Goal: Check status: Check status

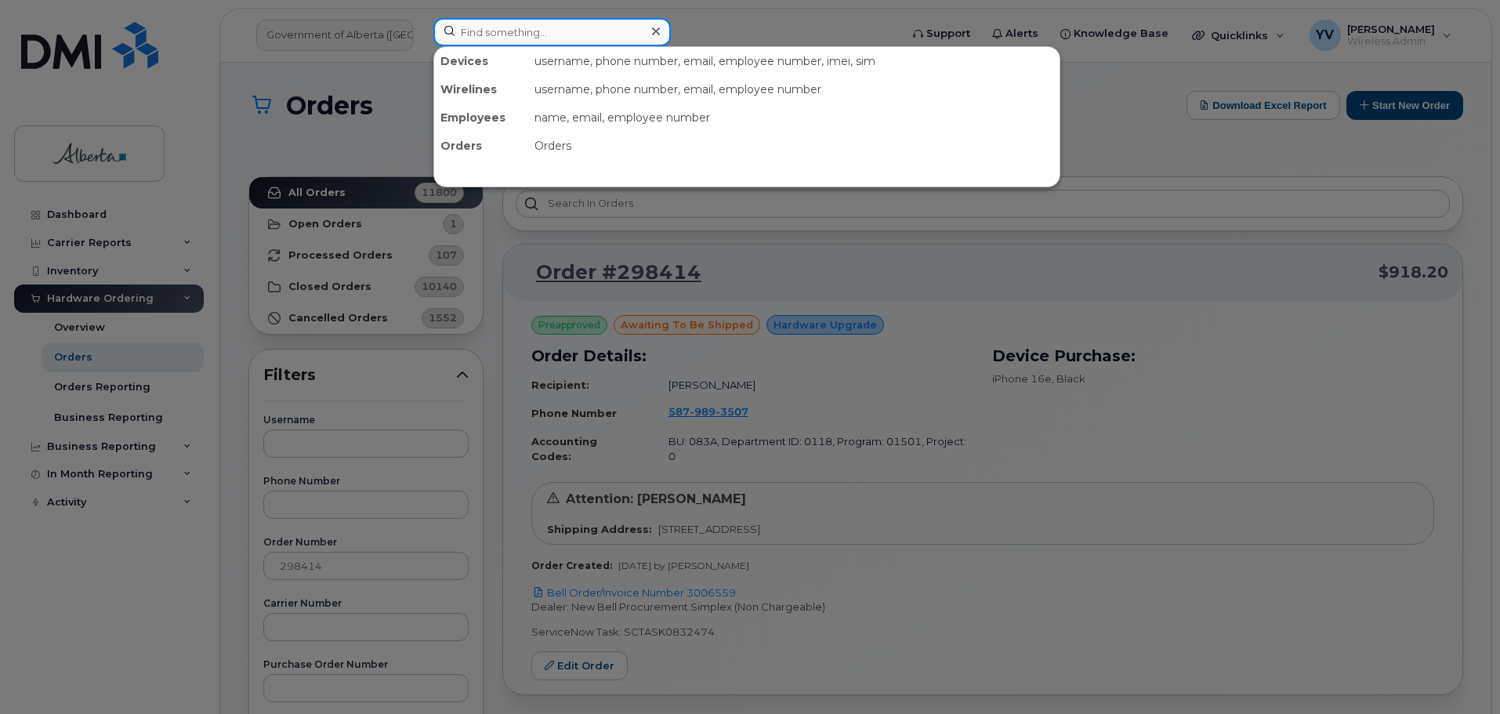
click at [484, 31] on input at bounding box center [552, 32] width 238 height 28
paste input "7802396629"
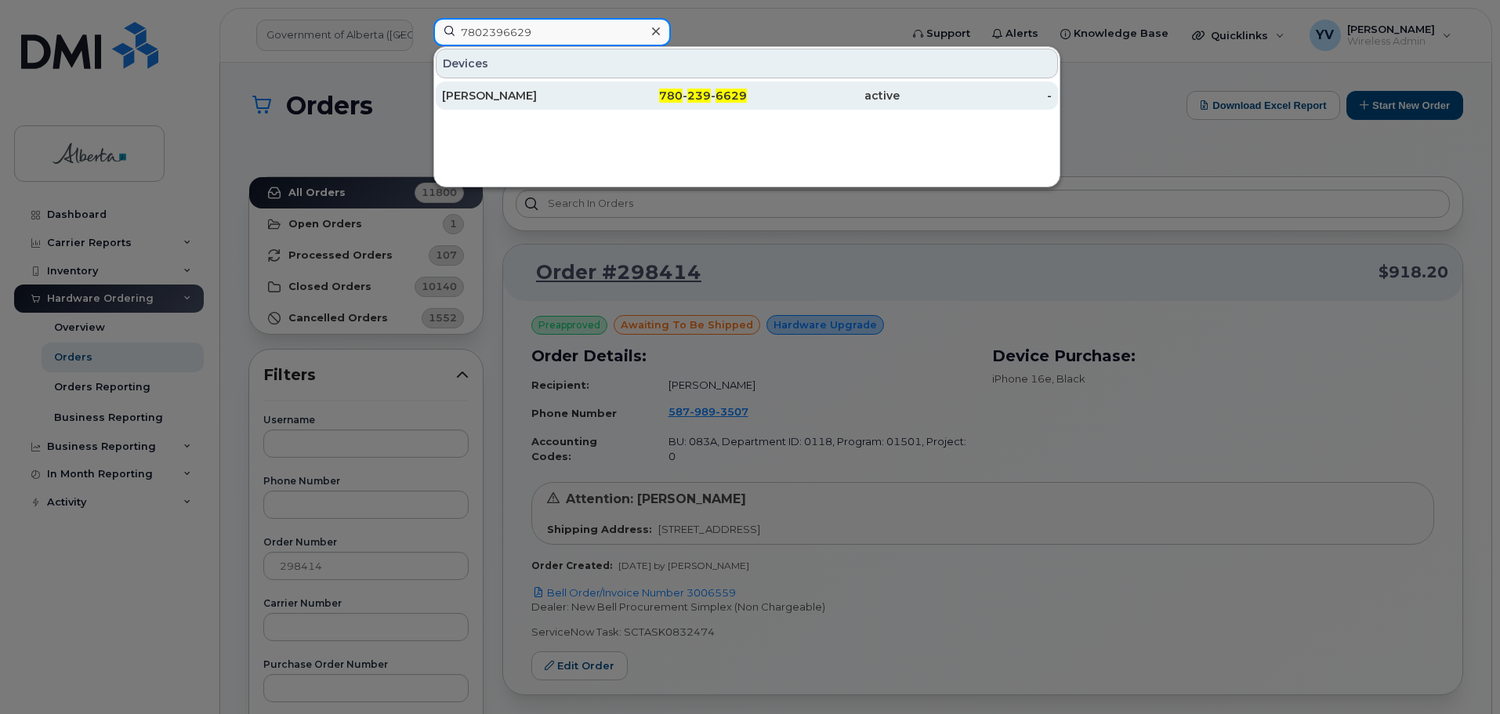
type input "7802396629"
click at [669, 96] on span "780" at bounding box center [671, 96] width 24 height 14
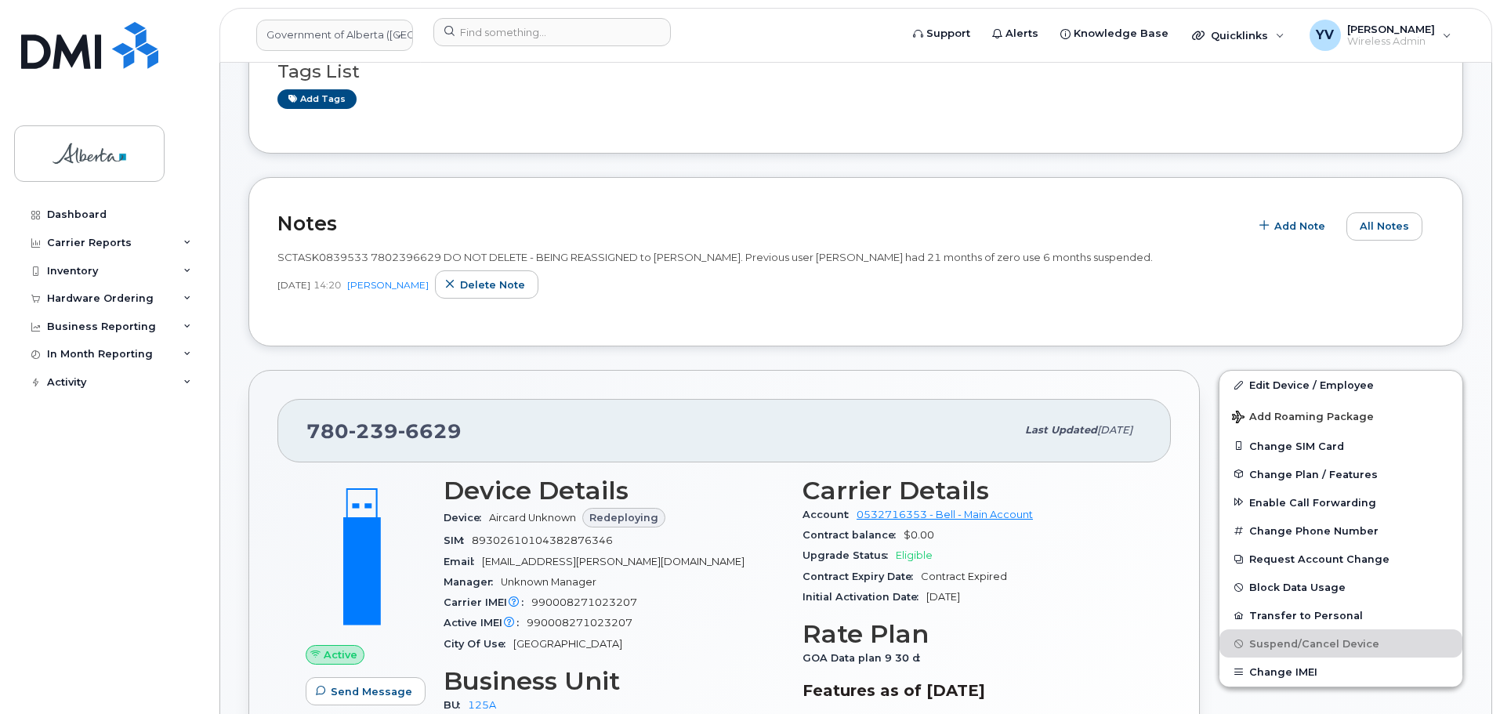
scroll to position [325, 0]
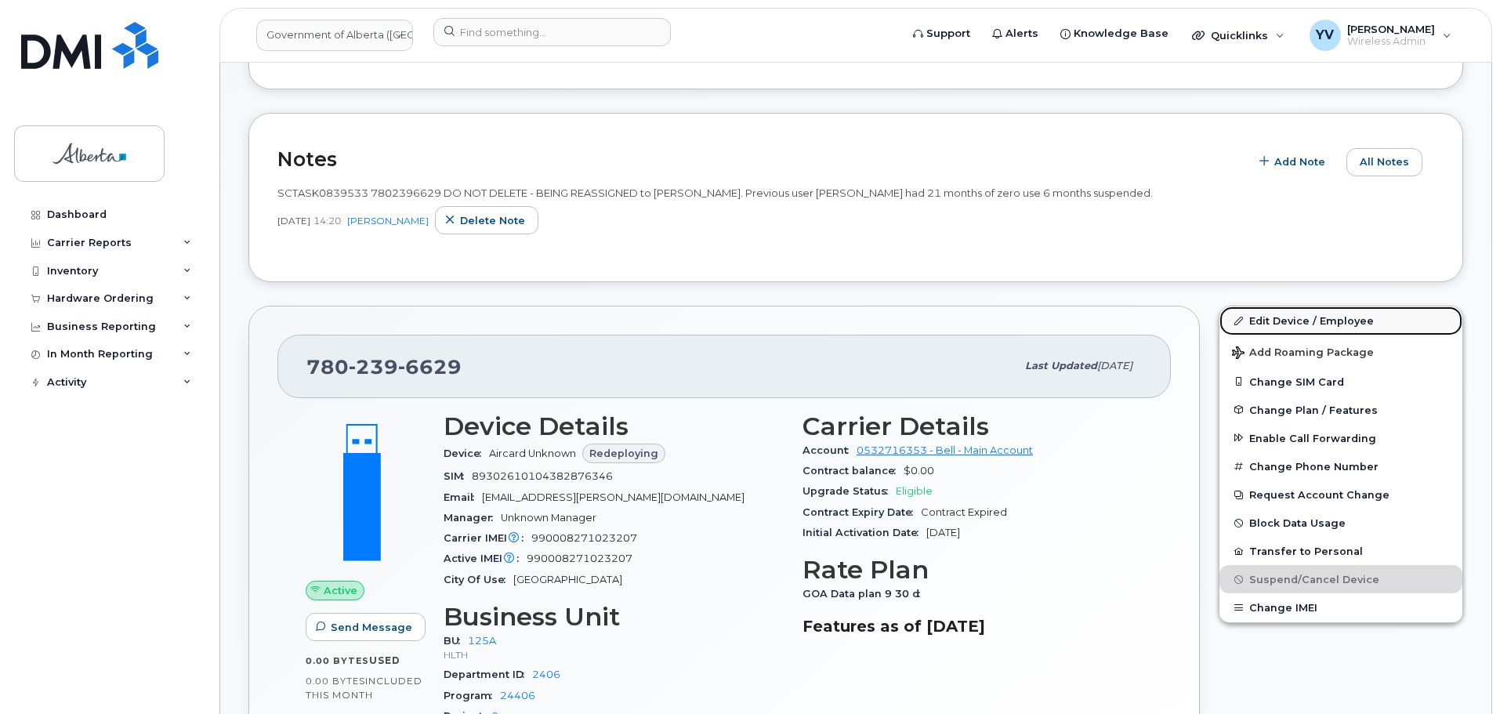
click at [1289, 319] on link "Edit Device / Employee" at bounding box center [1341, 321] width 243 height 28
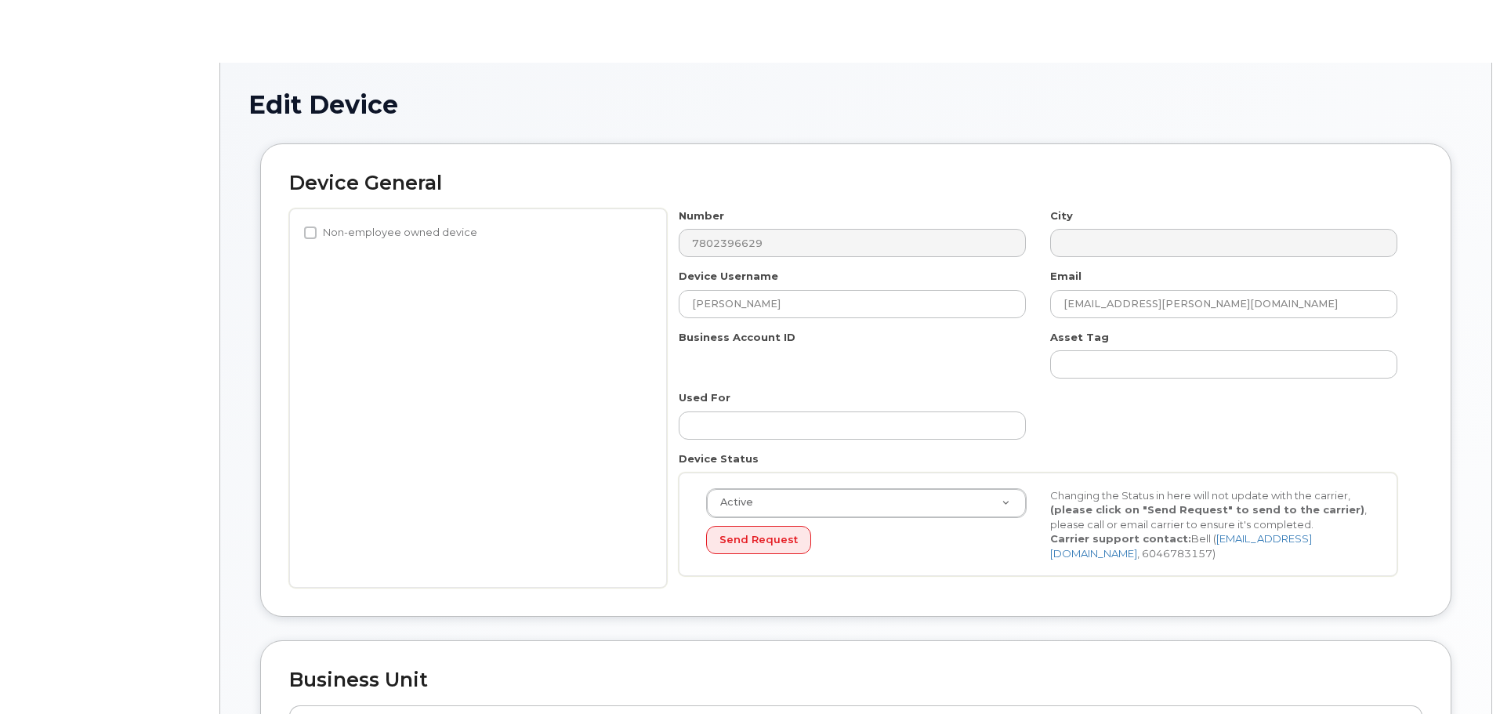
select select "4120335"
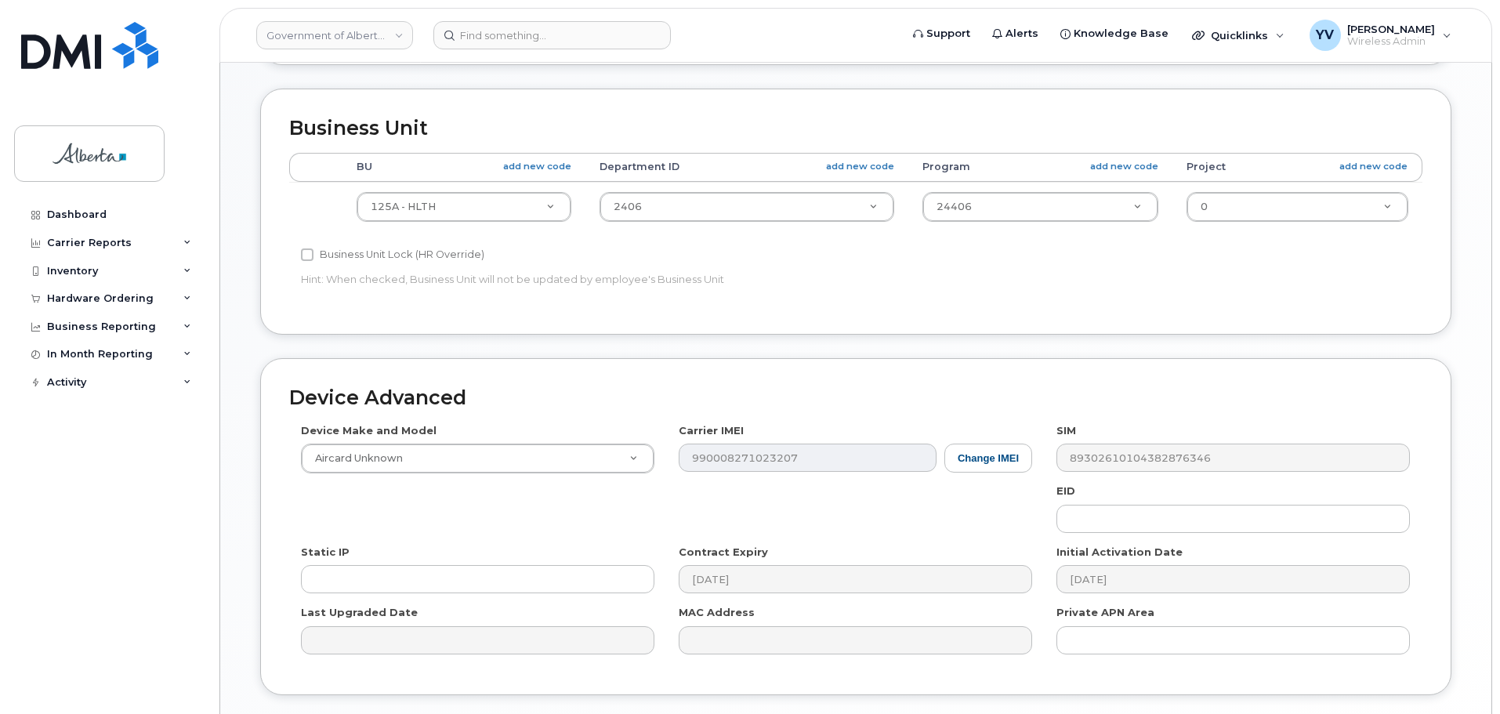
scroll to position [677, 0]
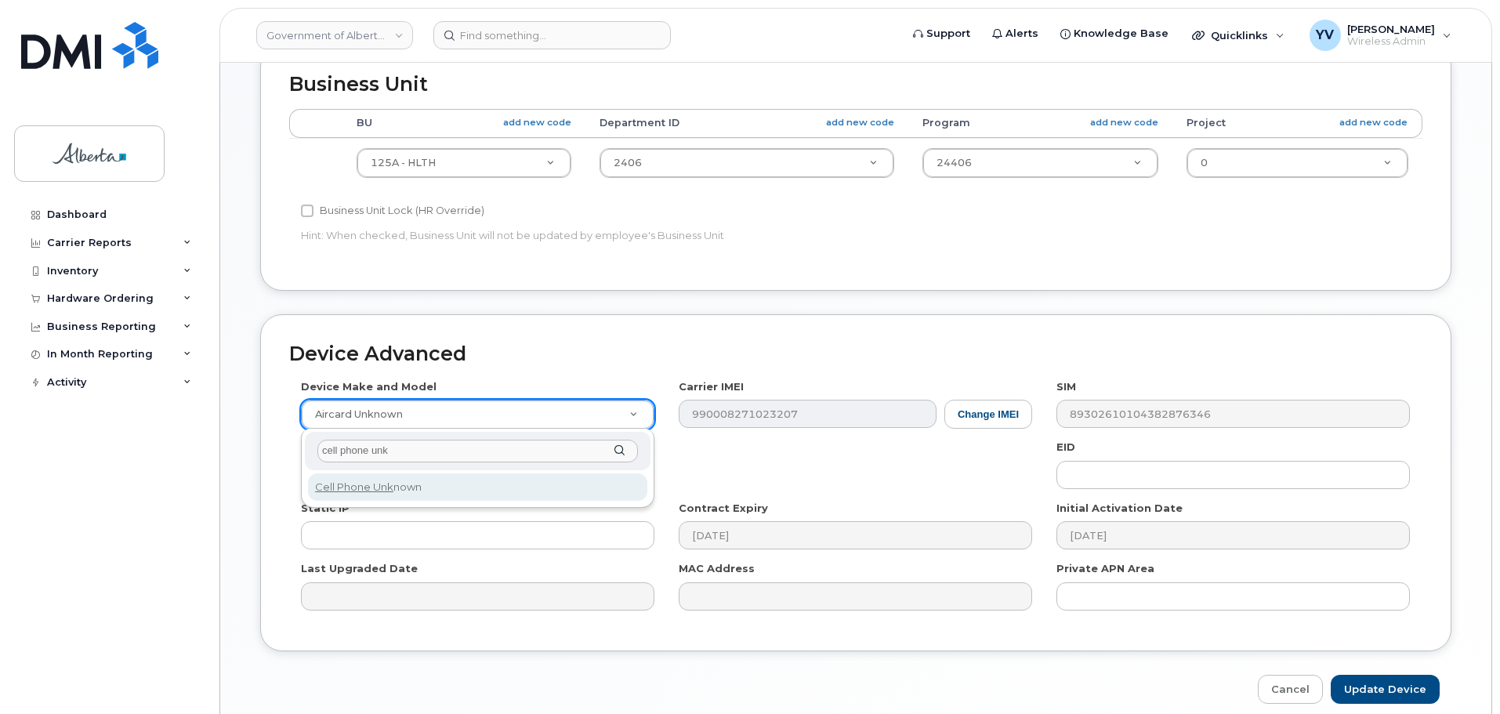
type input "cell phone unk"
select select "97"
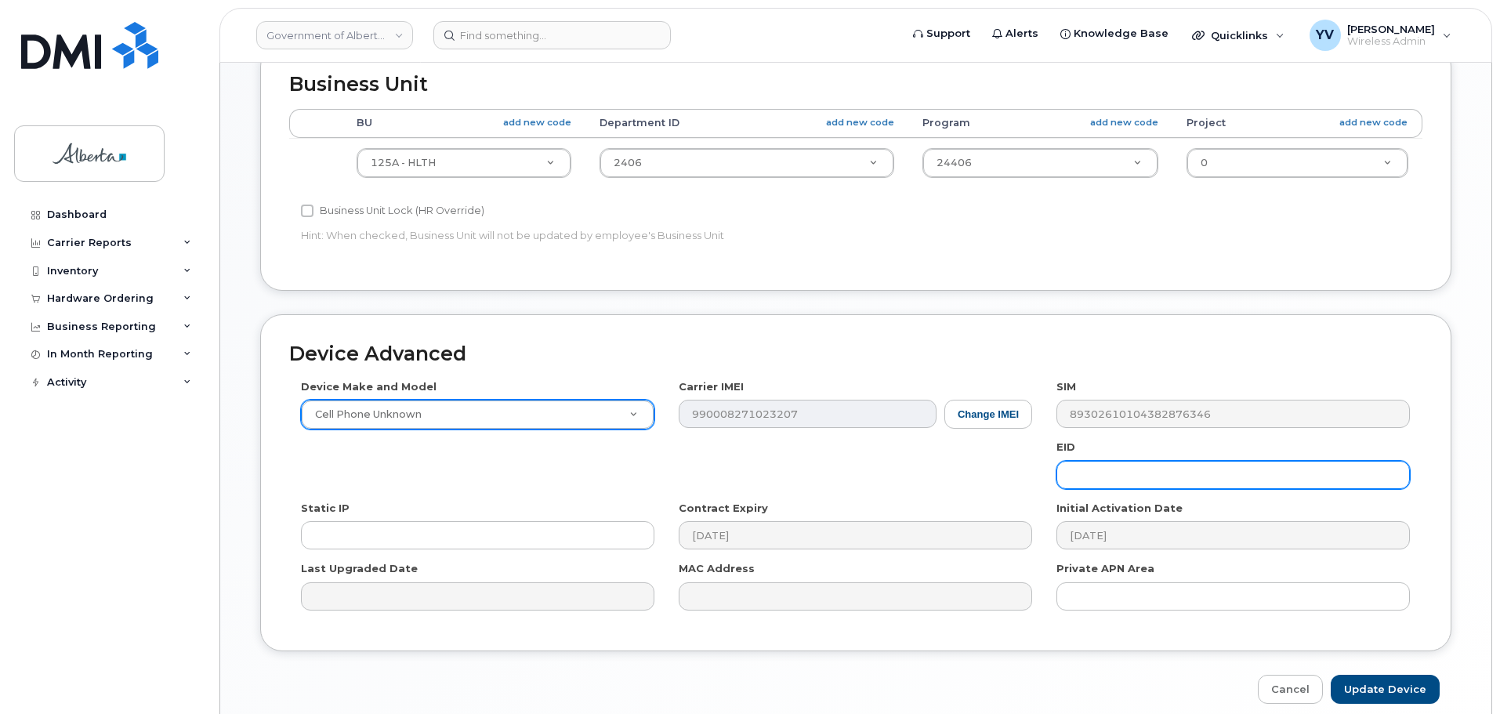
click at [1081, 472] on input "text" at bounding box center [1234, 475] width 354 height 28
paste input "89033023553429009100042782238454"
type input "89033023553429009100042782238454"
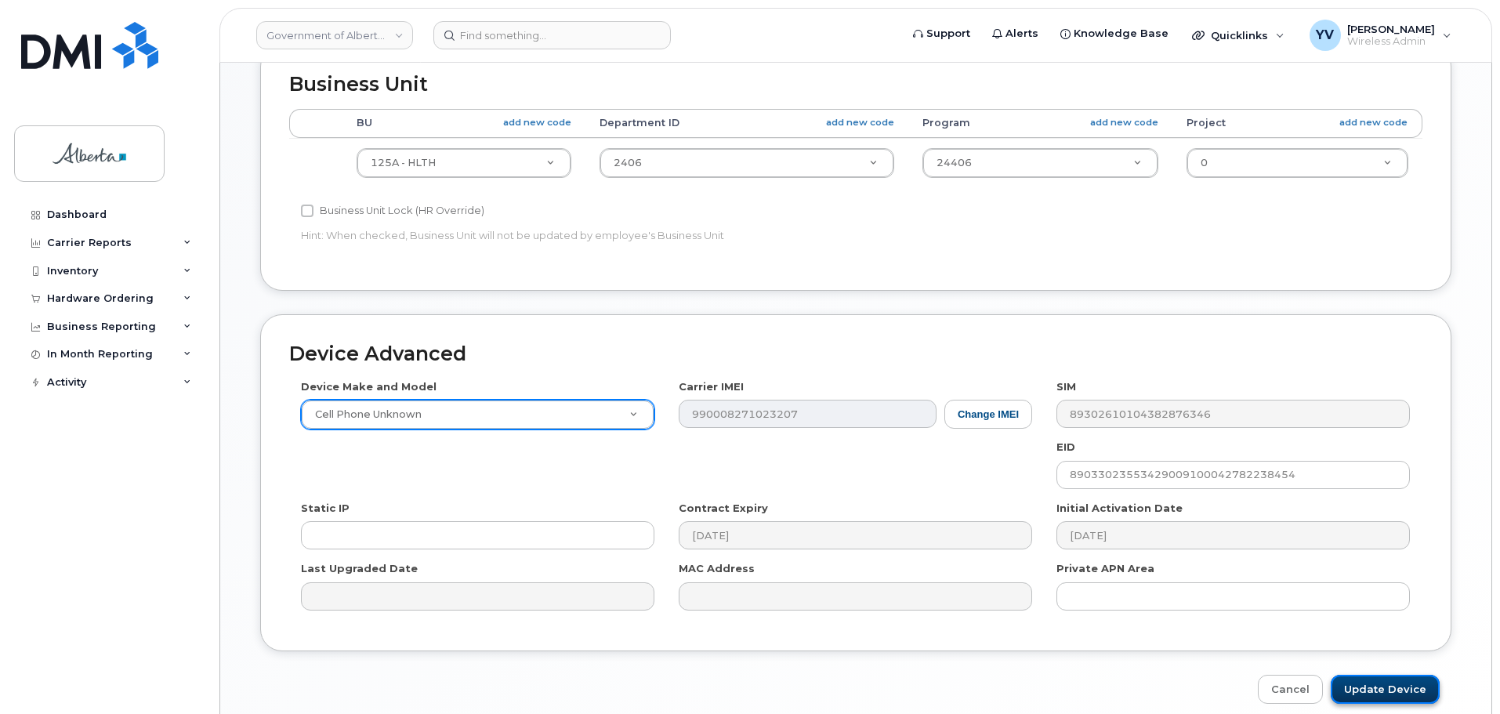
click at [1397, 687] on input "Update Device" at bounding box center [1385, 689] width 109 height 29
type input "Saving..."
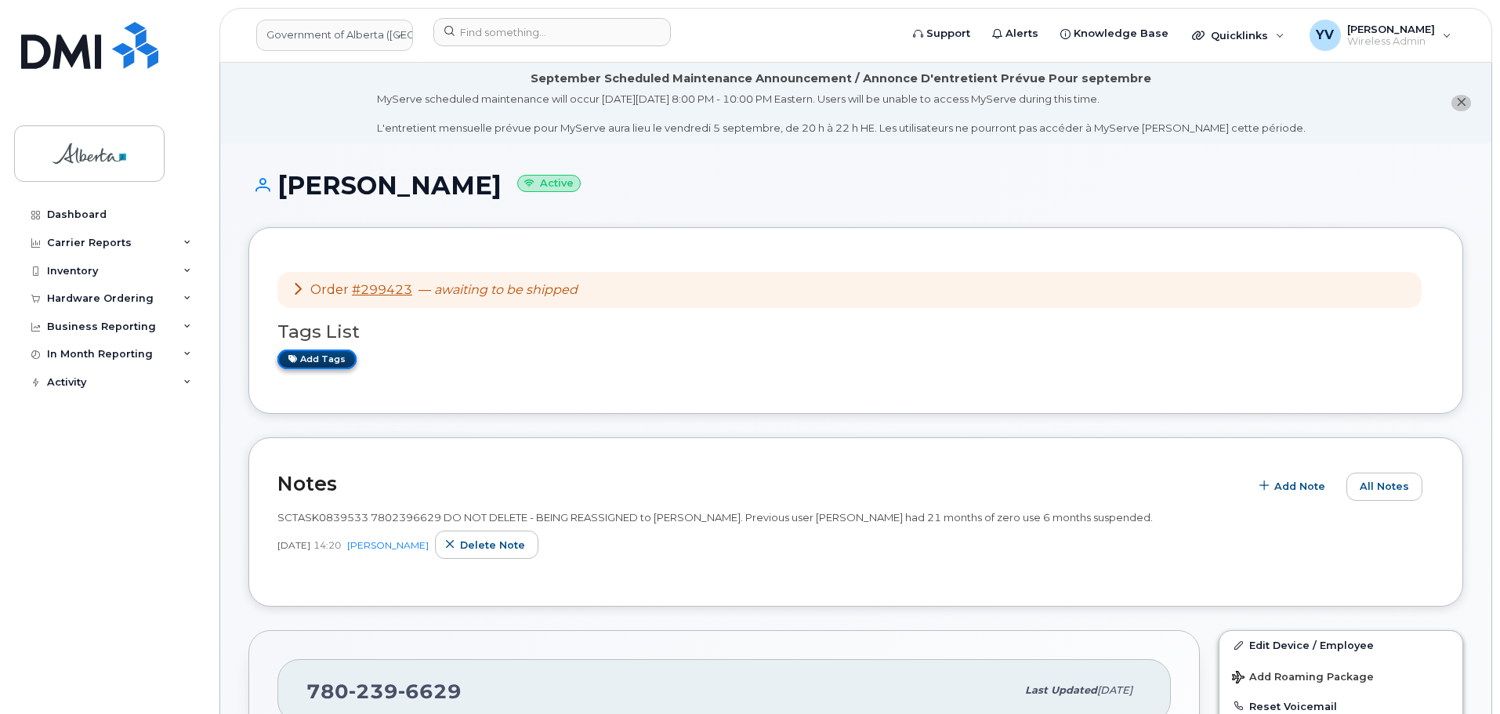
click at [322, 358] on link "Add tags" at bounding box center [317, 360] width 79 height 20
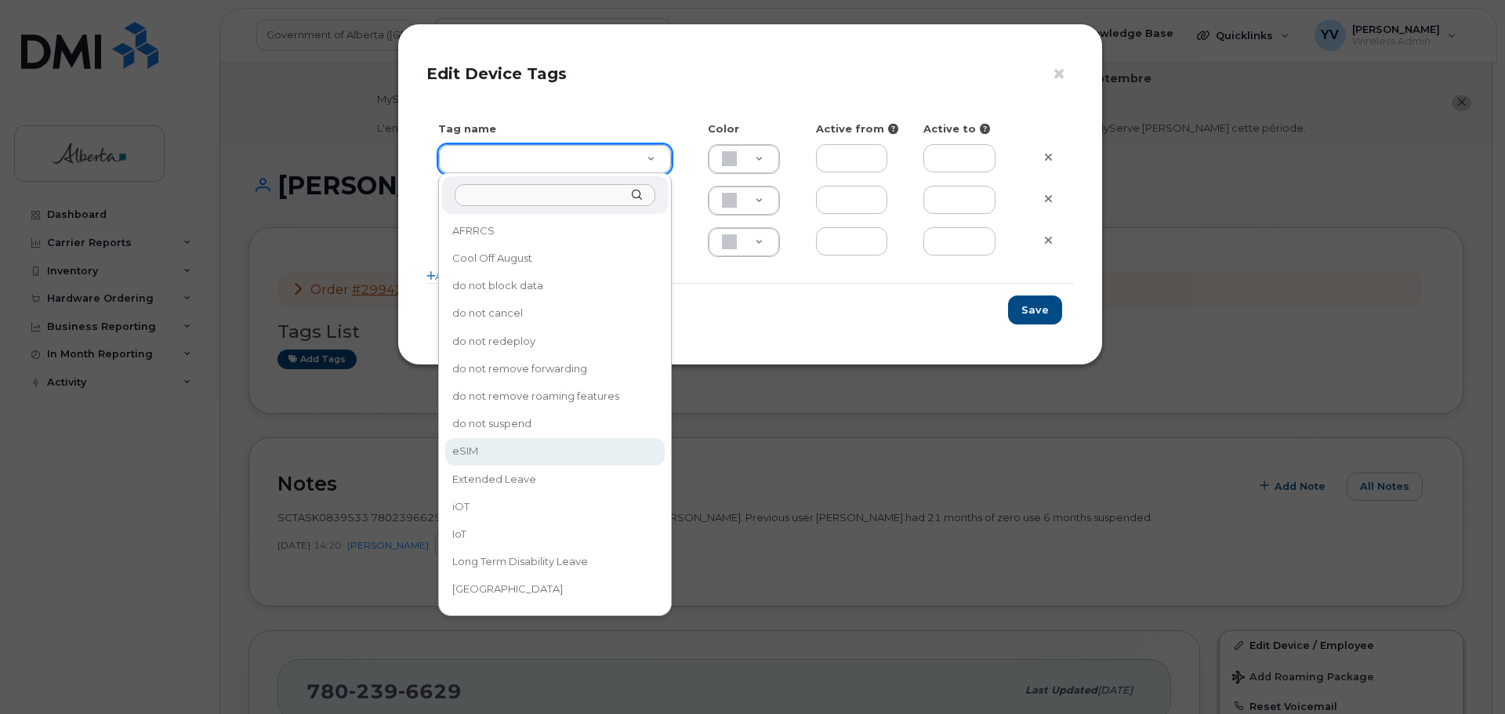
type input "eSIM"
type input "D6CDC1"
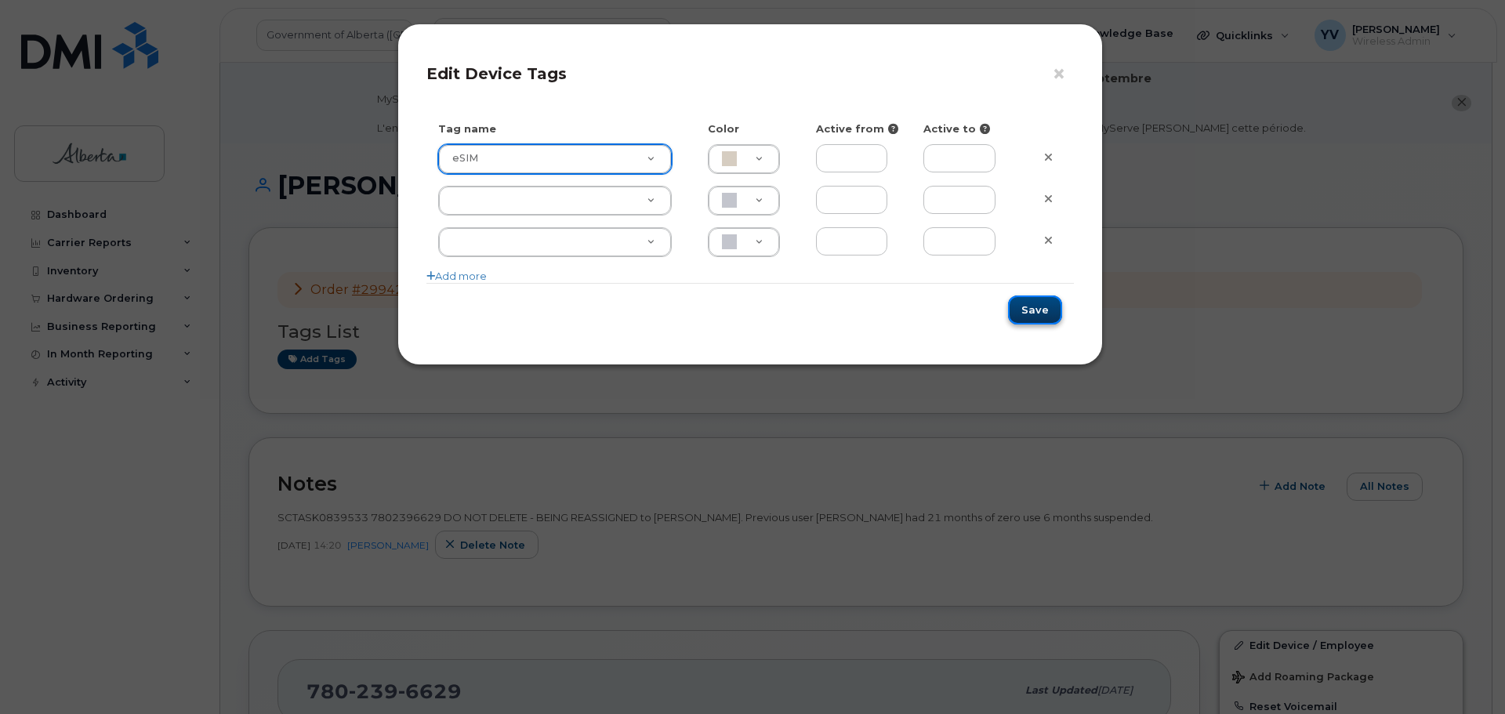
click at [1032, 310] on button "Save" at bounding box center [1035, 310] width 54 height 29
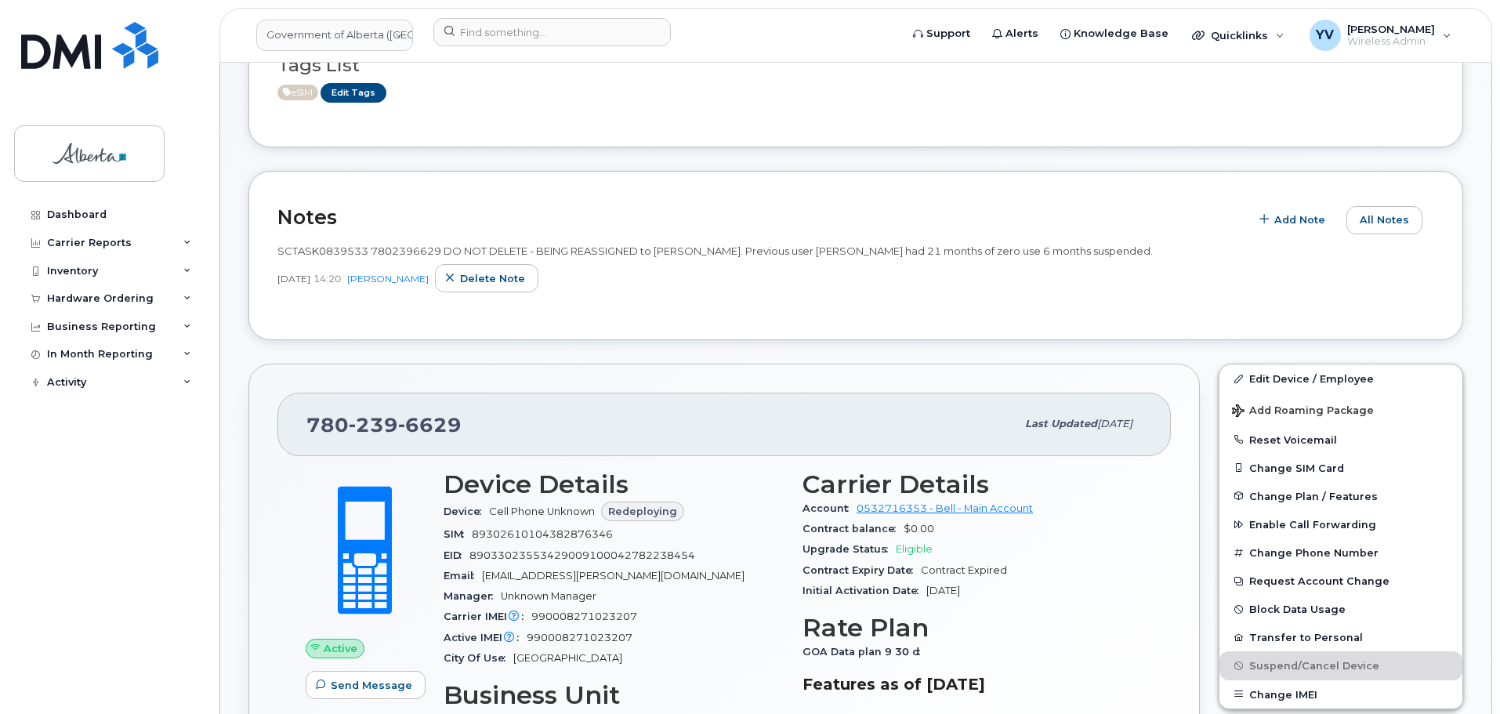
scroll to position [305, 0]
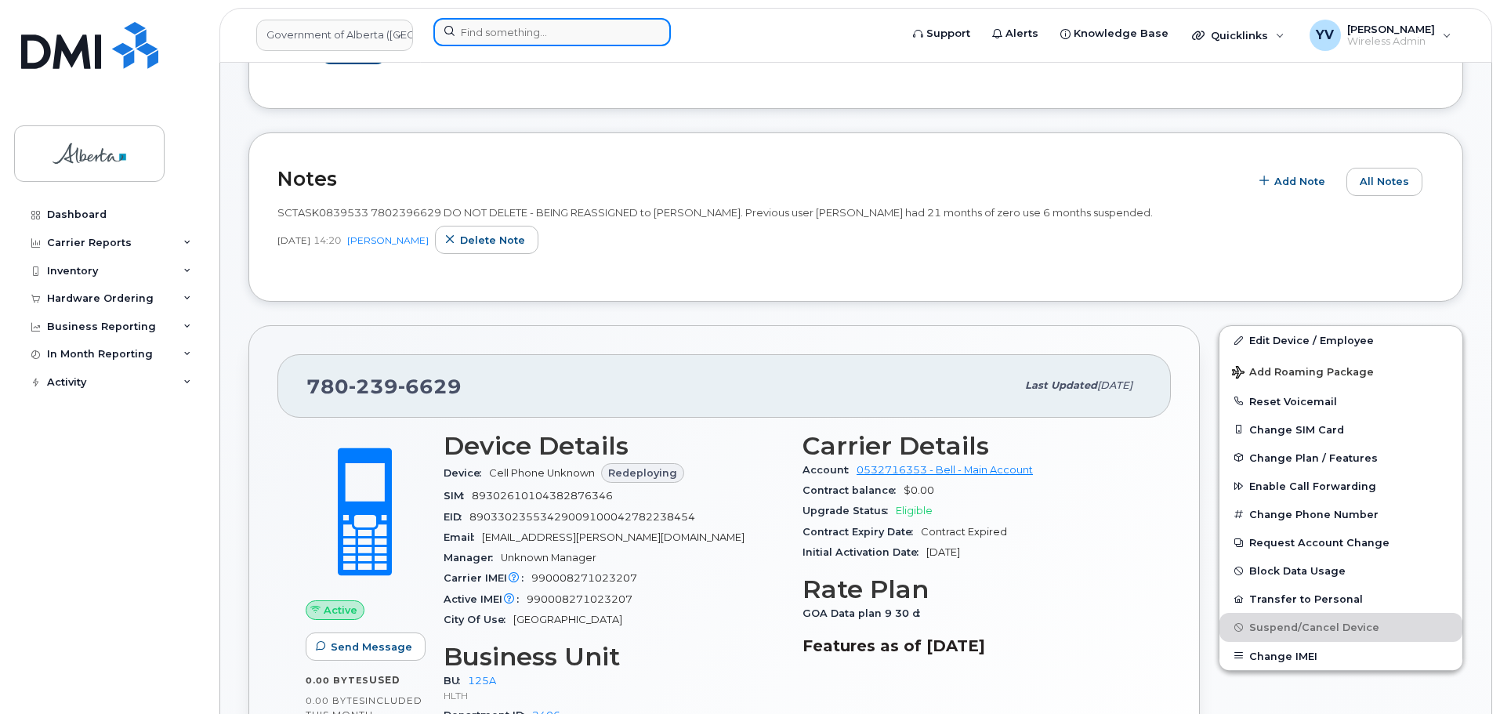
click at [482, 27] on input at bounding box center [552, 32] width 238 height 28
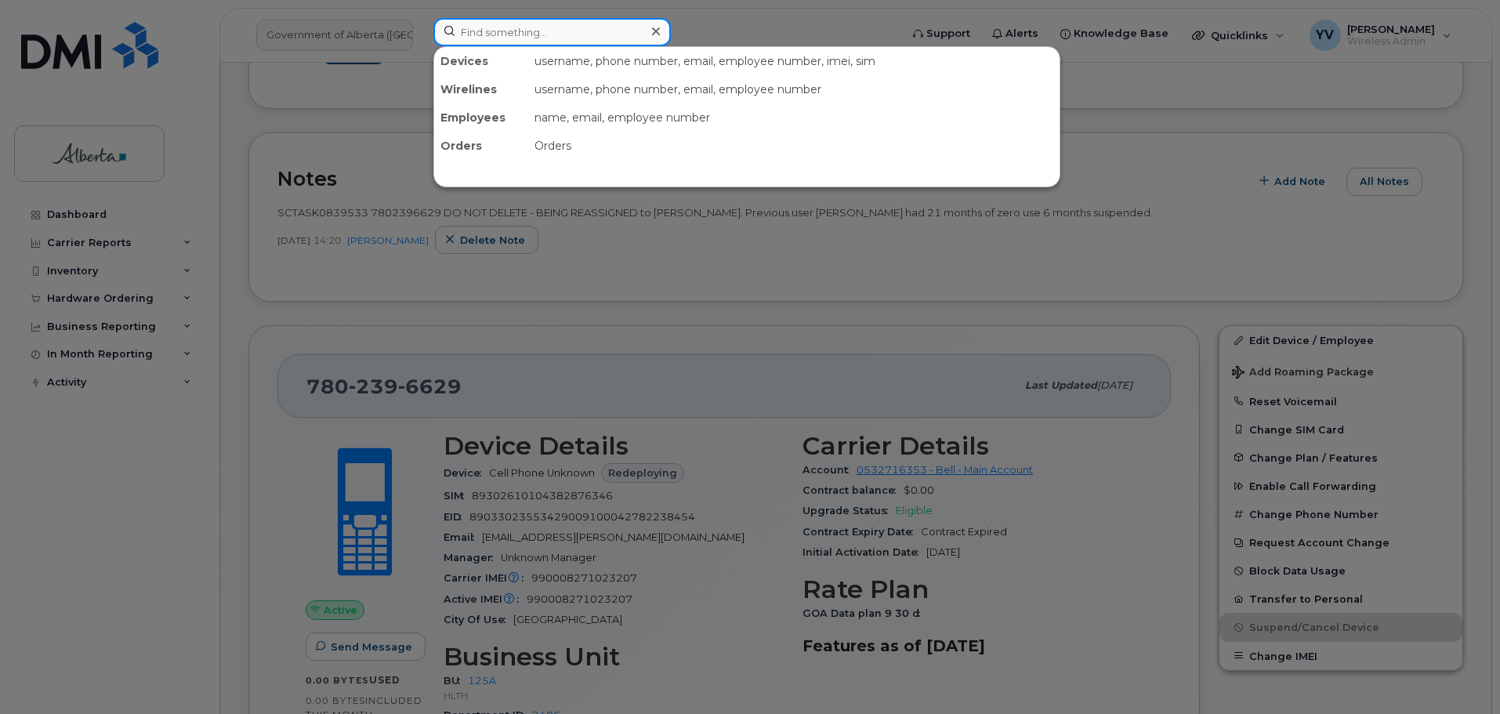
paste input "5873347650"
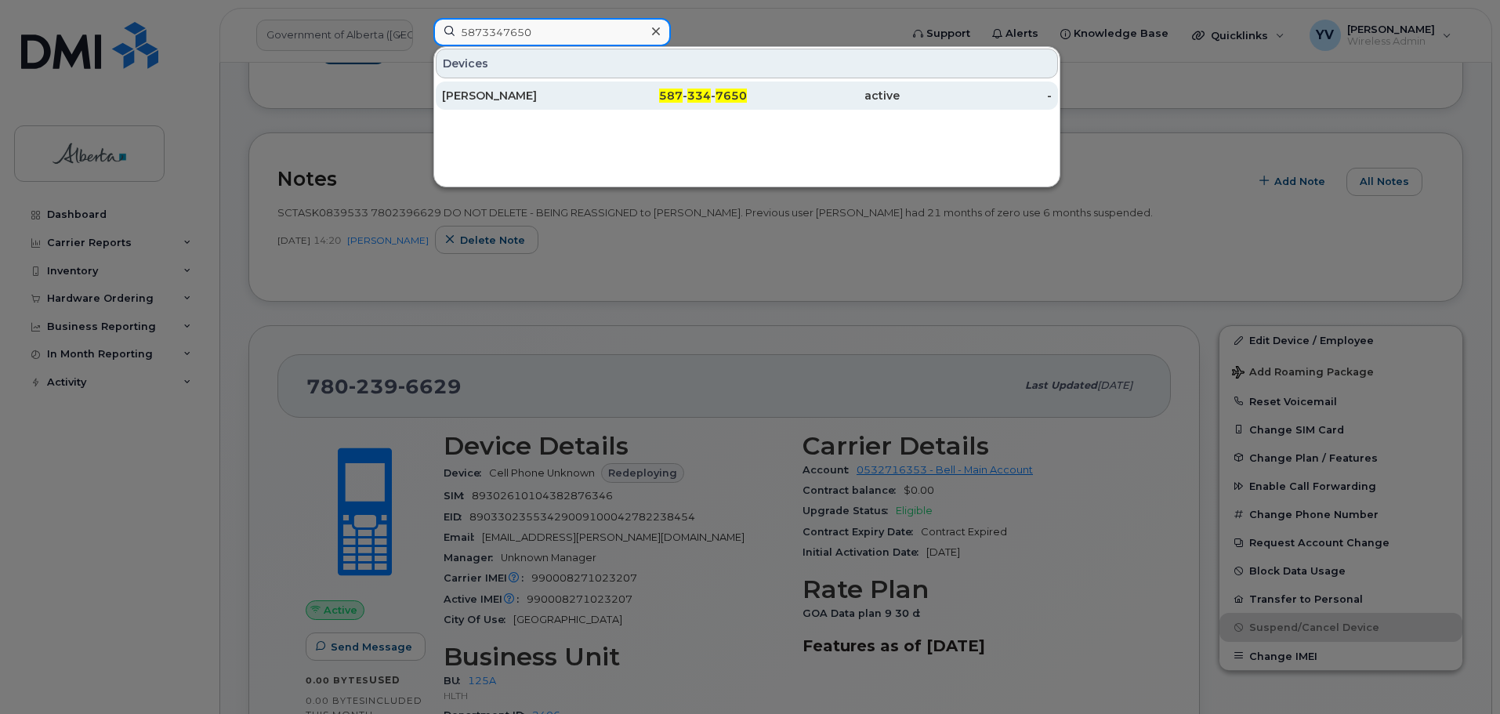
type input "5873347650"
click at [718, 94] on span "7650" at bounding box center [731, 96] width 31 height 14
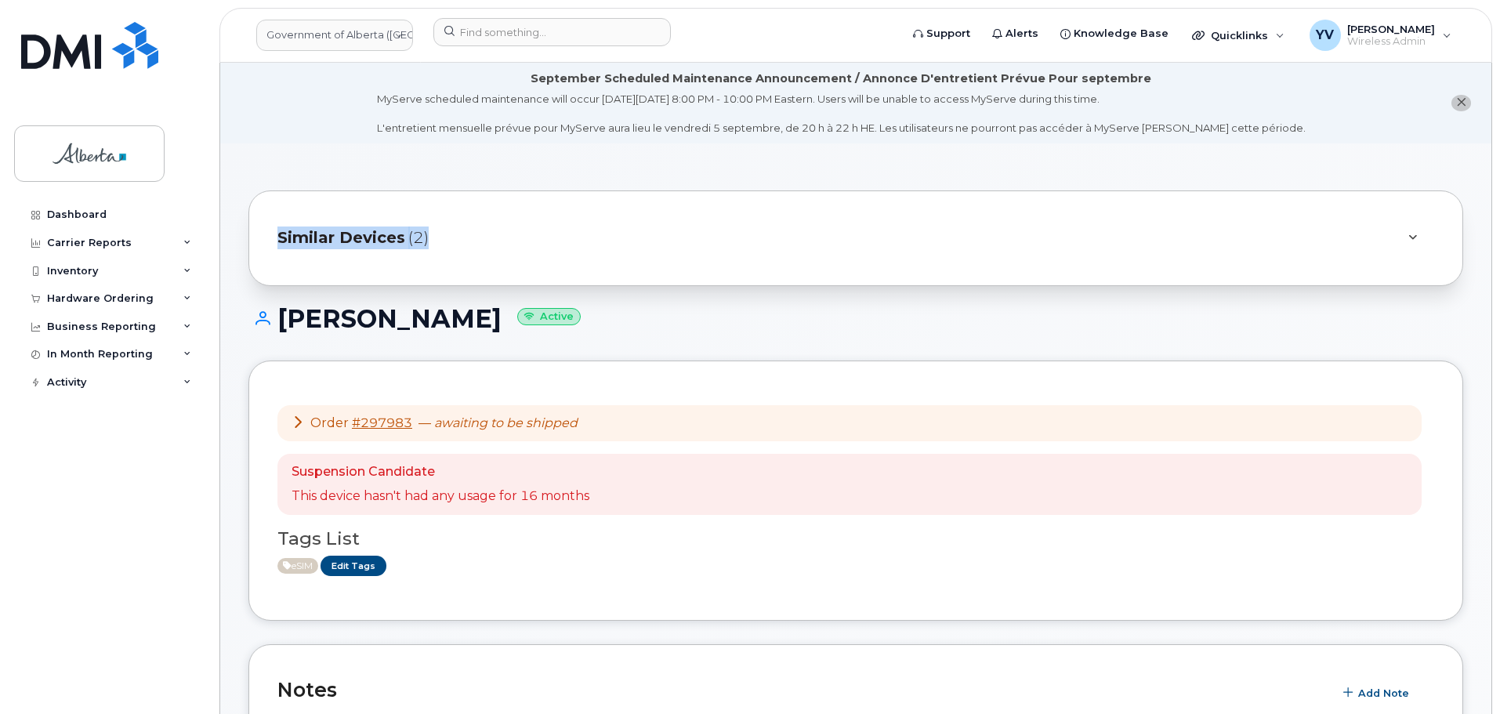
drag, startPoint x: 1499, startPoint y: 109, endPoint x: 1504, endPoint y: 165, distance: 55.9
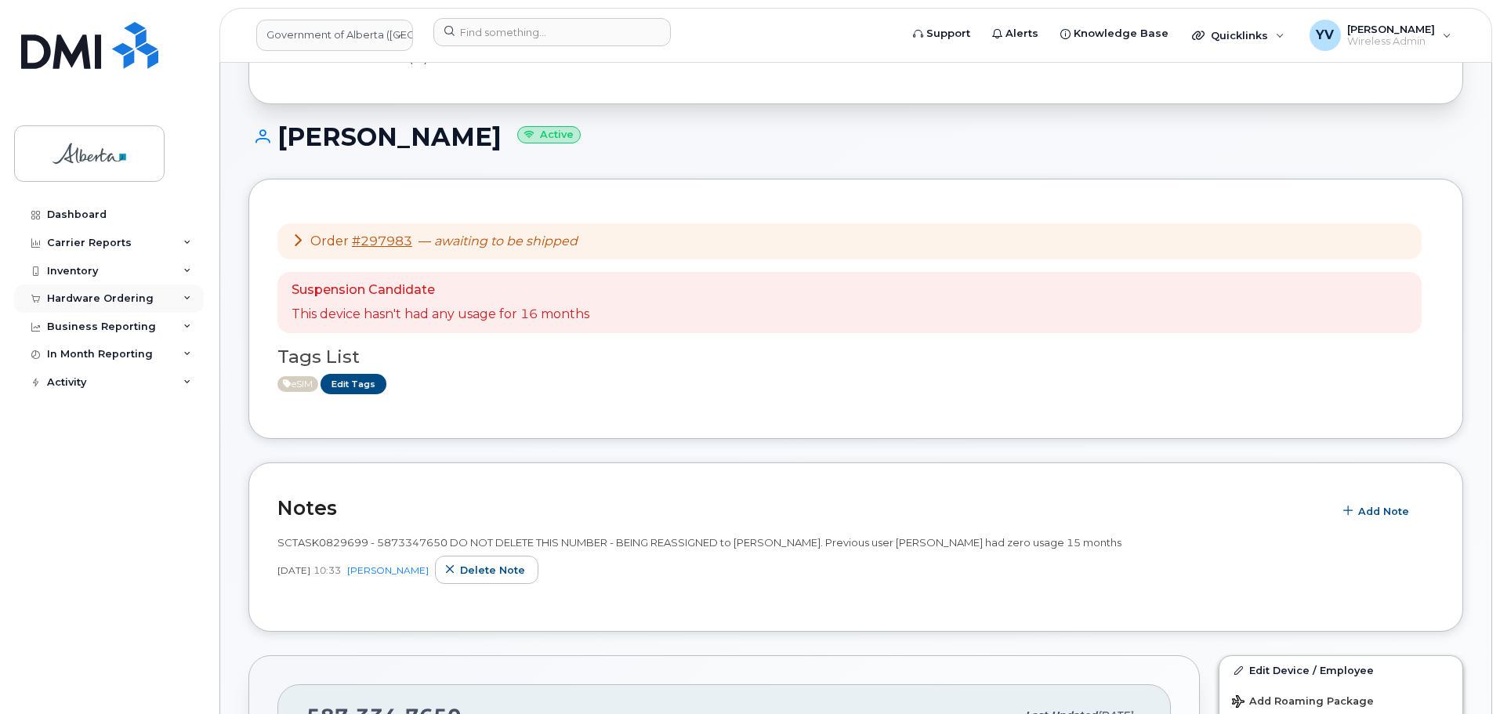
click at [82, 292] on div "Hardware Ordering" at bounding box center [100, 298] width 107 height 13
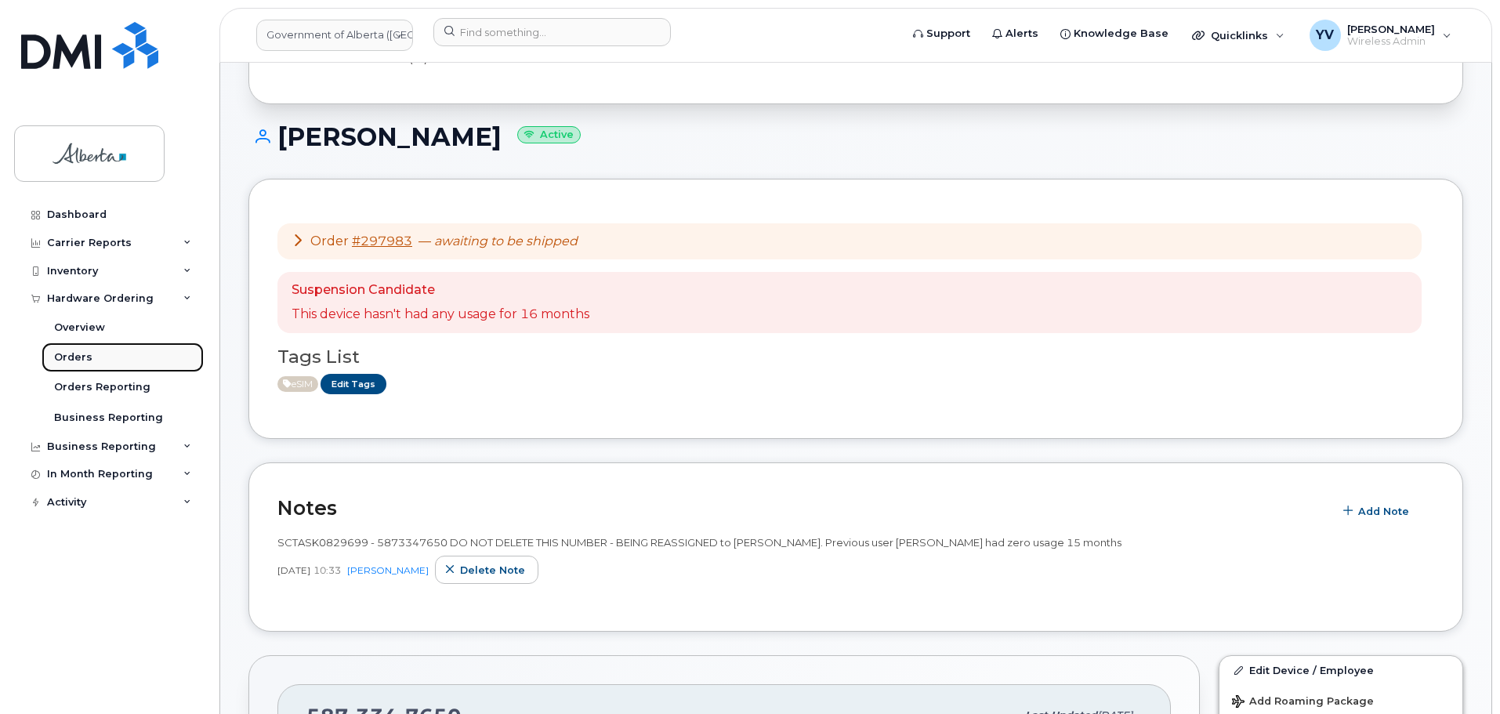
click at [76, 354] on div "Orders" at bounding box center [73, 357] width 38 height 14
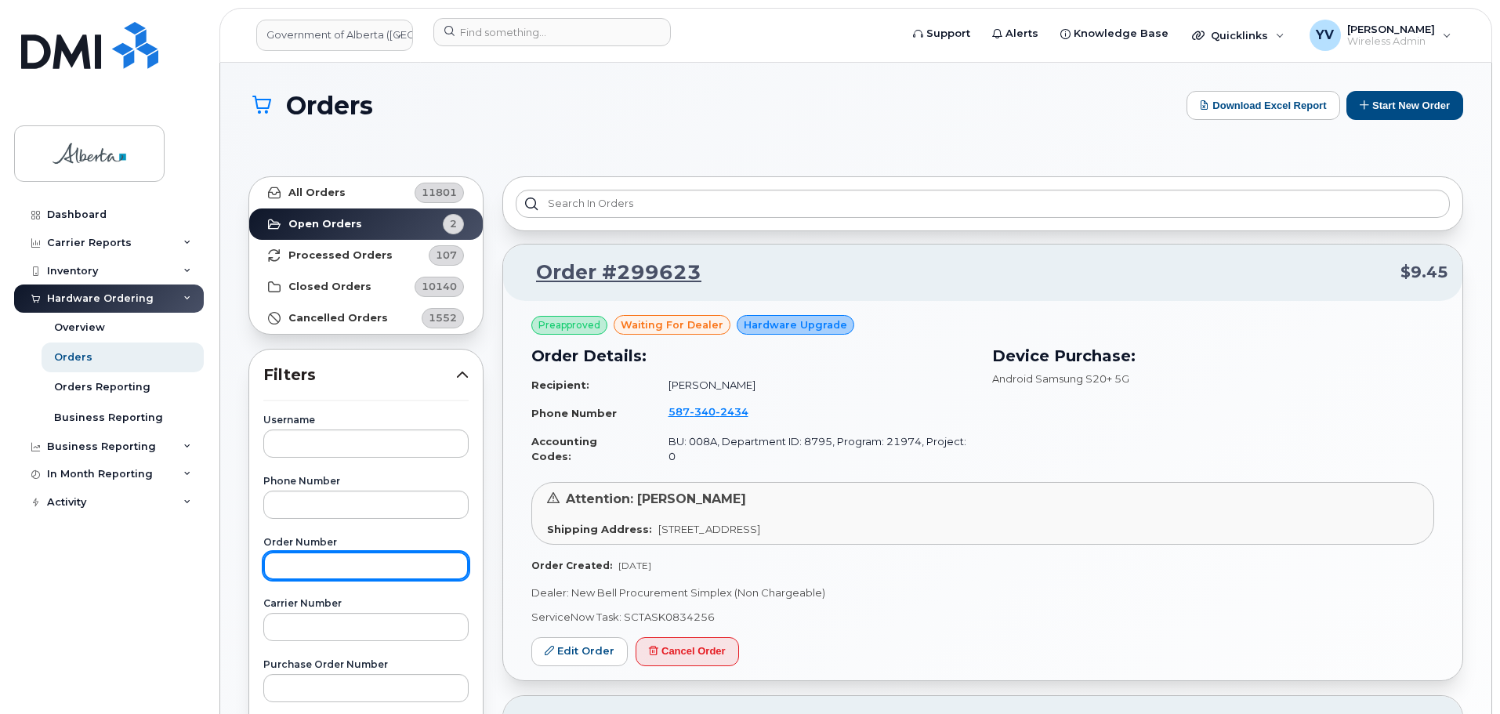
click at [310, 557] on input "text" at bounding box center [365, 566] width 205 height 28
paste input "297983"
type input "297983"
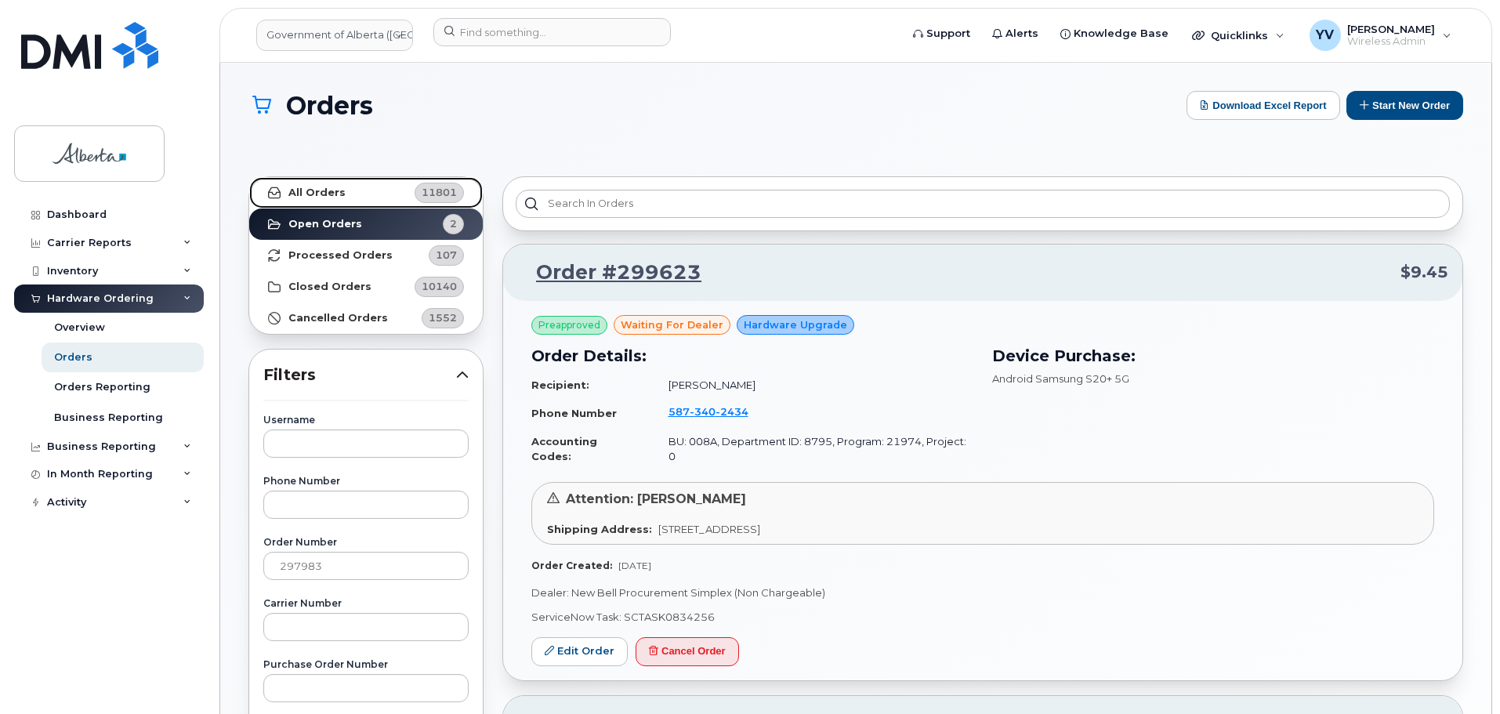
click at [308, 188] on strong "All Orders" at bounding box center [316, 193] width 57 height 13
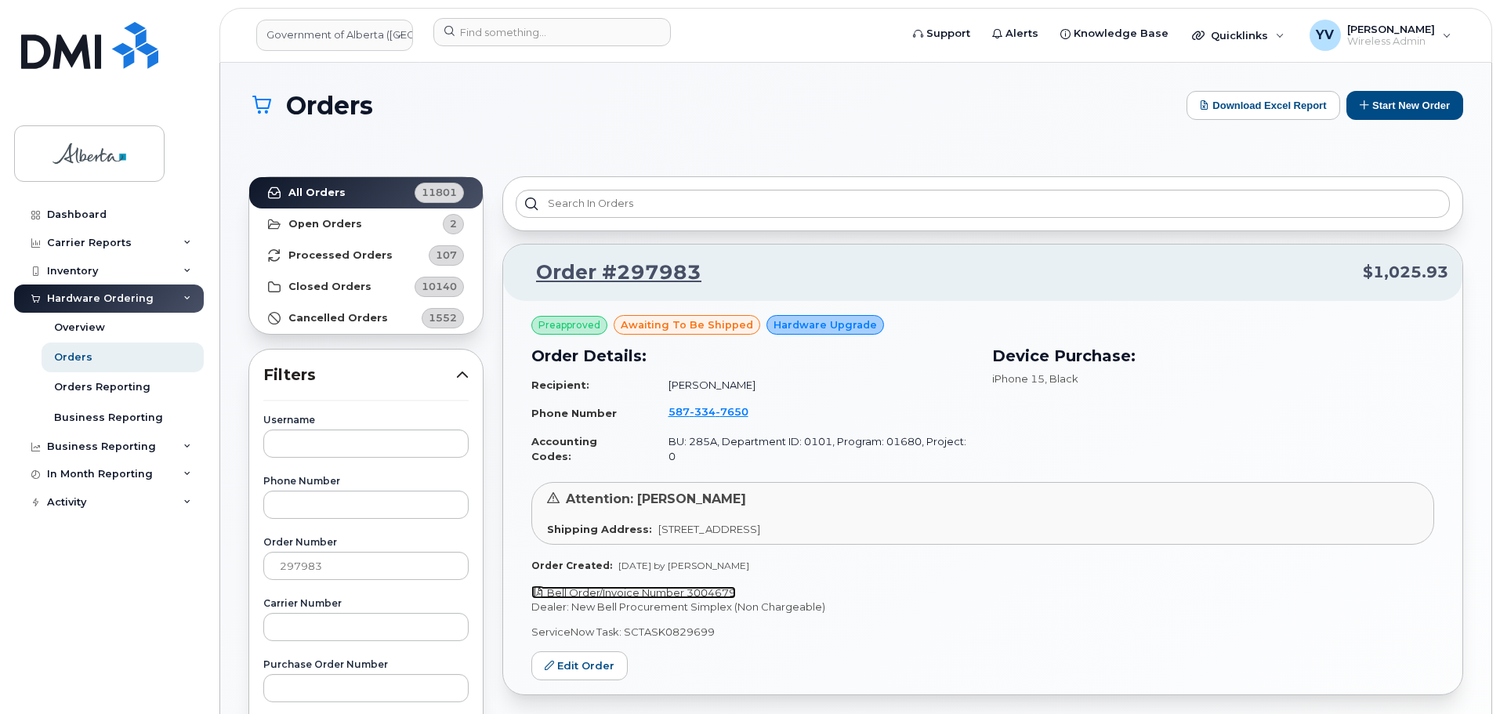
click at [704, 586] on link "Bell Order/Invoice Number 3004679" at bounding box center [633, 592] width 205 height 13
drag, startPoint x: 709, startPoint y: 619, endPoint x: 621, endPoint y: 614, distance: 88.8
click at [621, 625] on p "ServiceNow Task: SCTASK0829699" at bounding box center [982, 632] width 903 height 15
copy p "SCTASK0829699"
